Goal: Find specific page/section: Find specific page/section

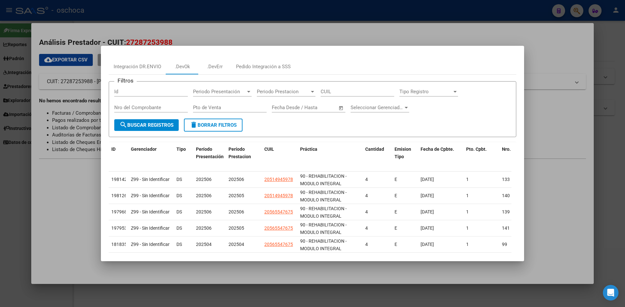
scroll to position [33, 0]
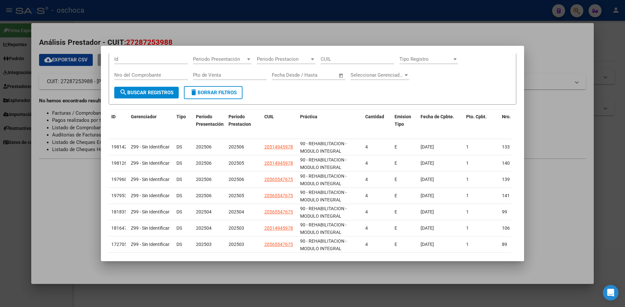
click at [354, 38] on div at bounding box center [312, 153] width 625 height 307
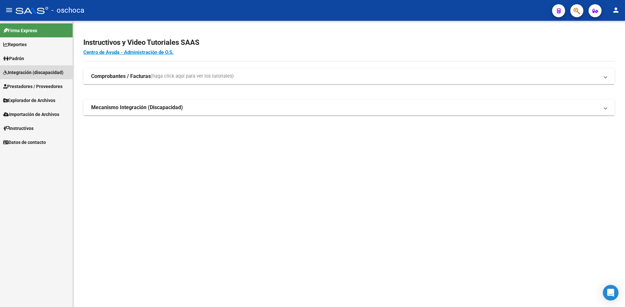
click at [23, 74] on span "Integración (discapacidad)" at bounding box center [33, 72] width 60 height 7
click at [33, 88] on span "Prestadores / Proveedores" at bounding box center [32, 86] width 59 height 7
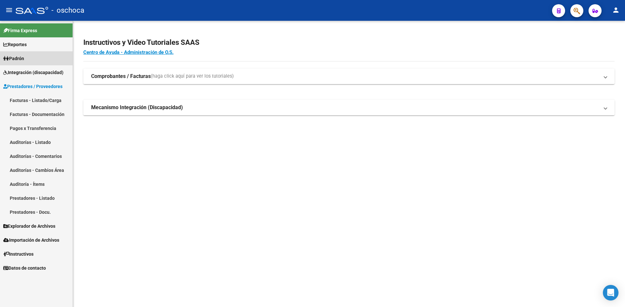
click at [24, 60] on span "Padrón" at bounding box center [13, 58] width 21 height 7
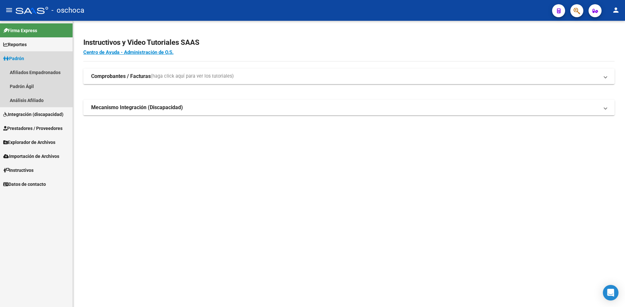
click at [21, 60] on span "Padrón" at bounding box center [13, 58] width 21 height 7
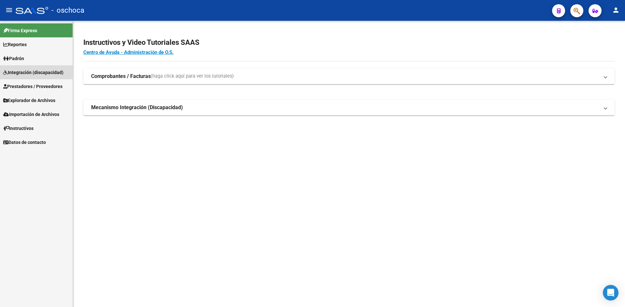
click at [22, 71] on span "Integración (discapacidad)" at bounding box center [33, 72] width 60 height 7
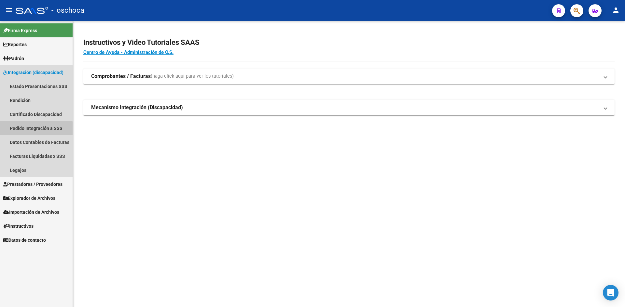
click at [27, 130] on link "Pedido Integración a SSS" at bounding box center [36, 128] width 73 height 14
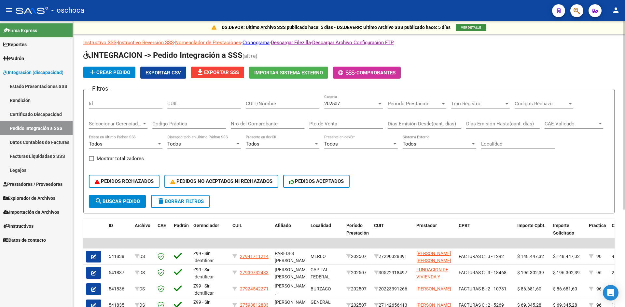
click at [470, 26] on span "VER DETALLE" at bounding box center [471, 28] width 20 height 4
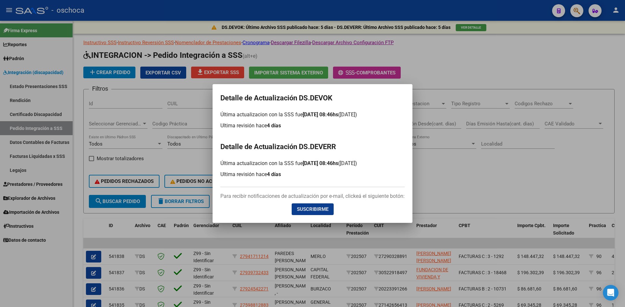
click at [447, 170] on div at bounding box center [312, 153] width 625 height 307
